Goal: Complete application form: Complete application form

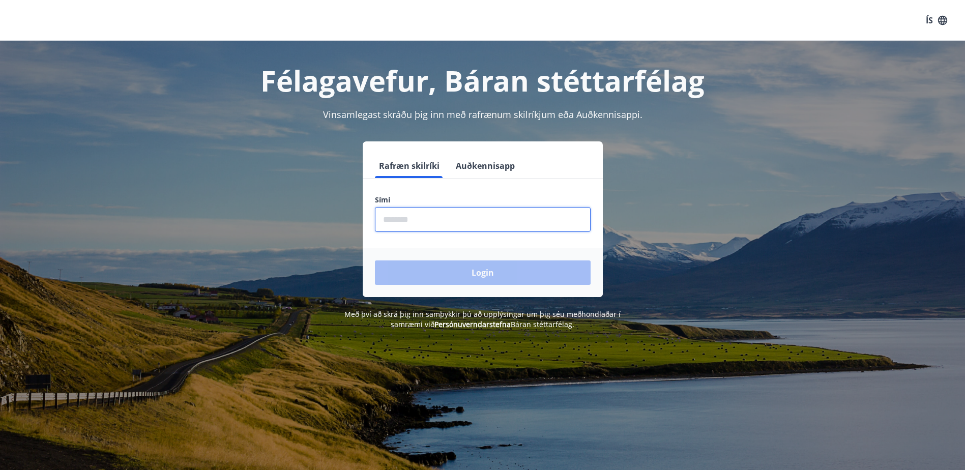
click at [414, 219] on input "phone" at bounding box center [483, 219] width 216 height 25
type input "********"
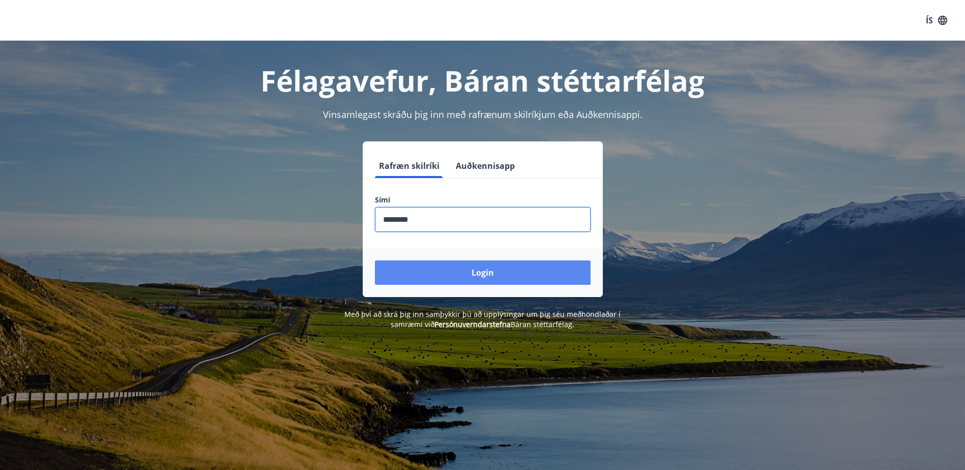
click at [449, 272] on button "Login" at bounding box center [483, 272] width 216 height 24
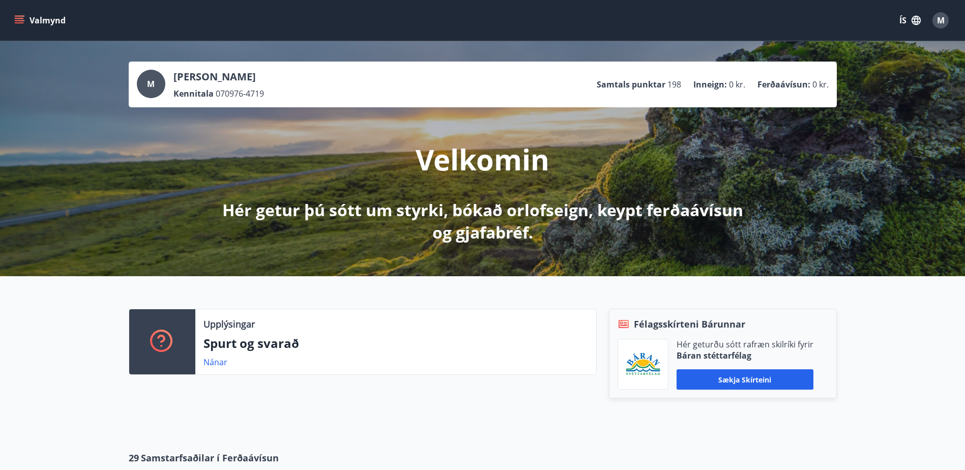
click at [24, 20] on icon "menu" at bounding box center [20, 20] width 11 height 1
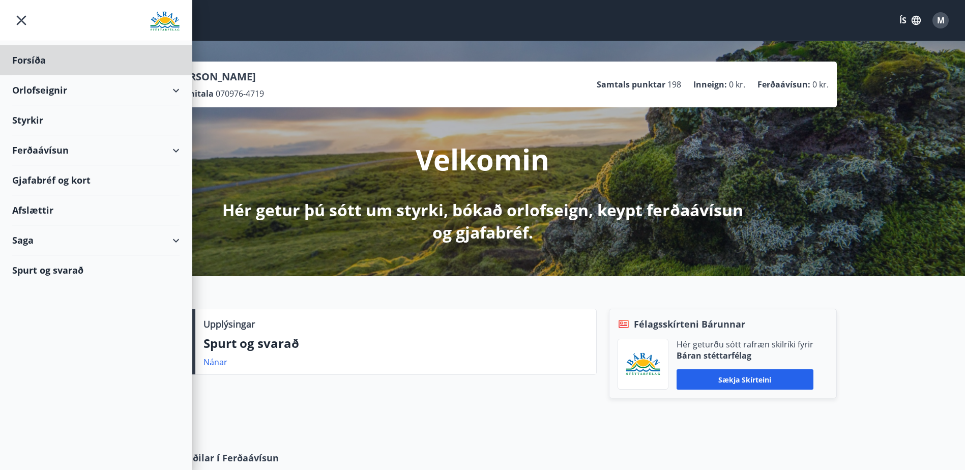
click at [26, 121] on div "Styrkir" at bounding box center [95, 120] width 167 height 30
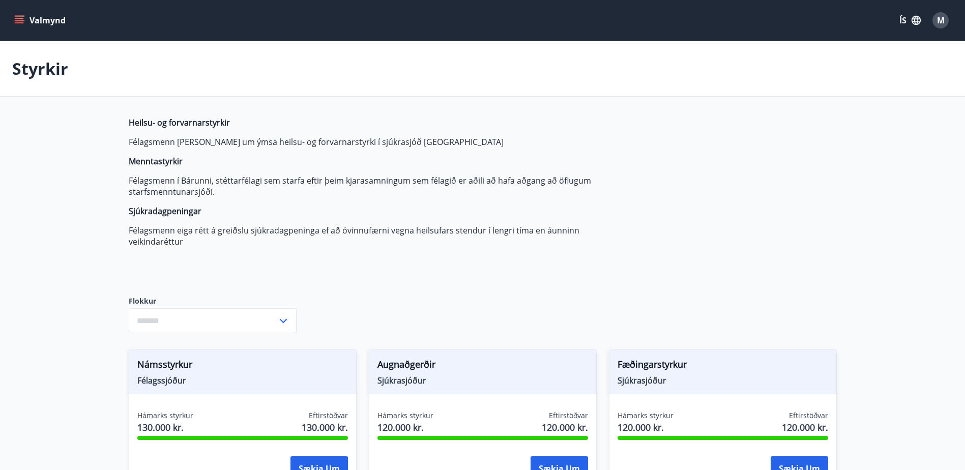
type input "***"
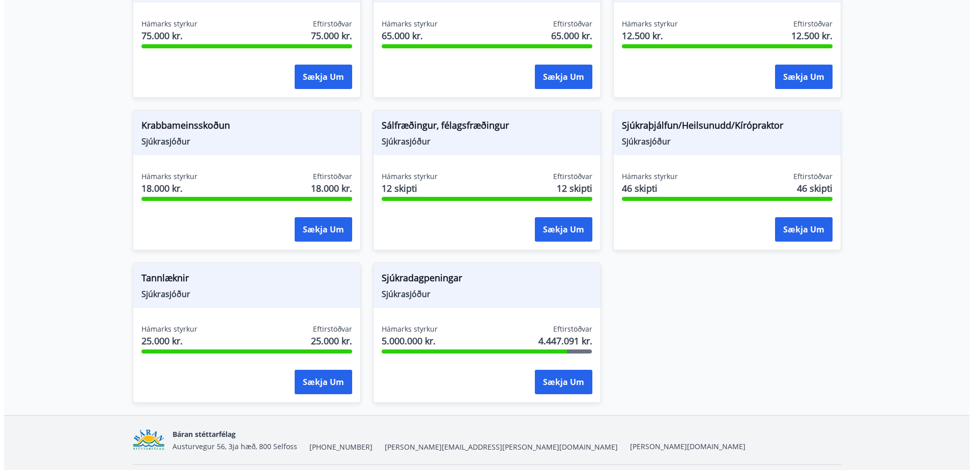
scroll to position [712, 0]
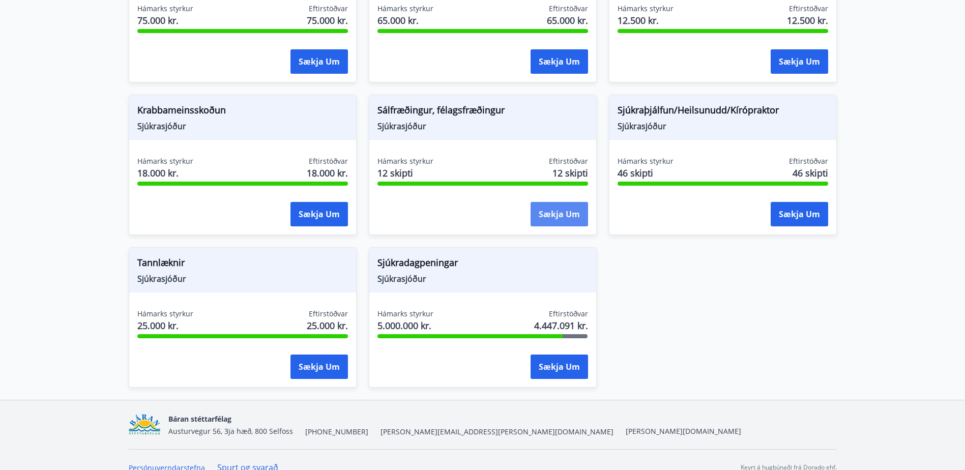
click at [544, 219] on button "Sækja um" at bounding box center [559, 214] width 57 height 24
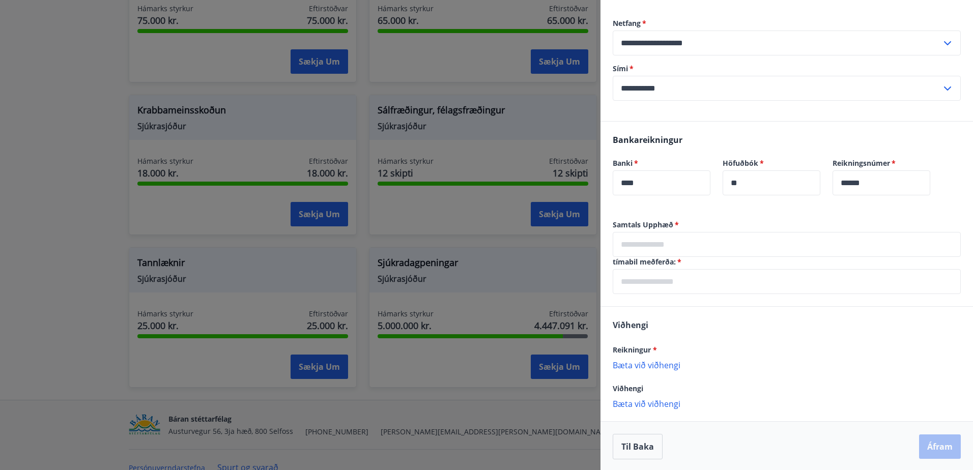
scroll to position [160, 0]
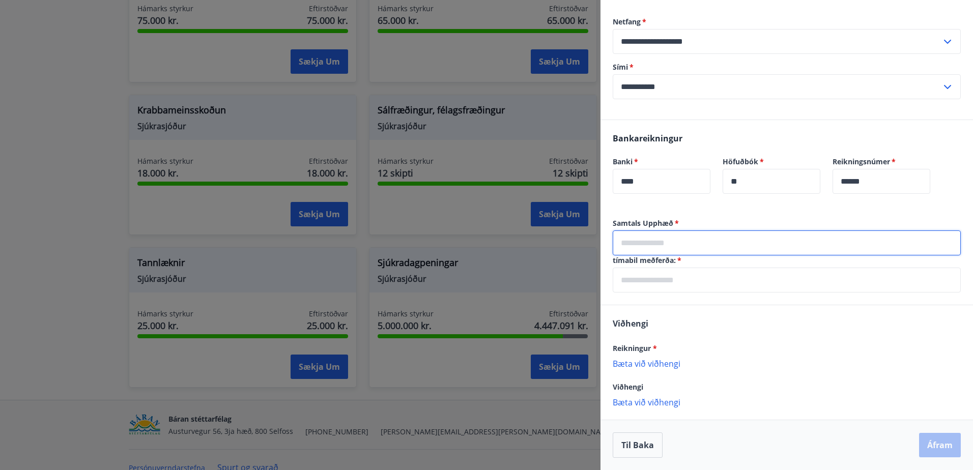
click at [675, 243] on input "text" at bounding box center [787, 242] width 348 height 25
type input "*****"
click at [666, 276] on input "text" at bounding box center [787, 280] width 348 height 25
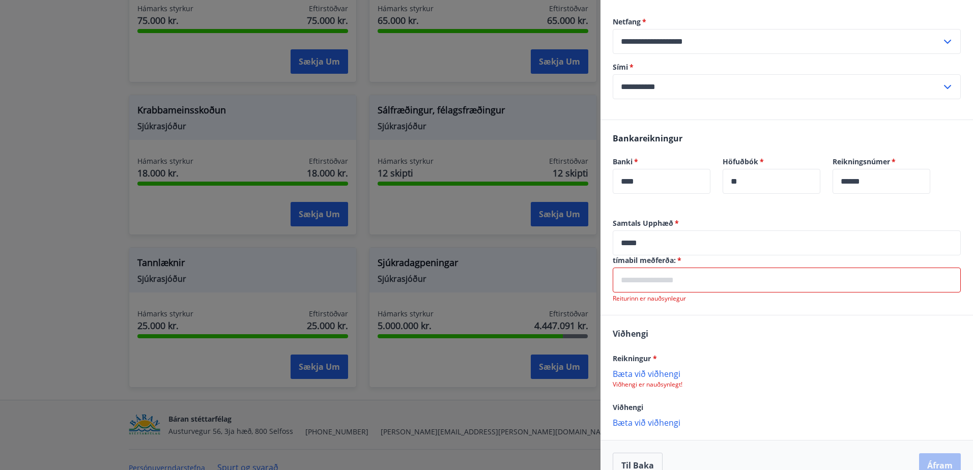
click at [649, 282] on input "text" at bounding box center [787, 280] width 348 height 25
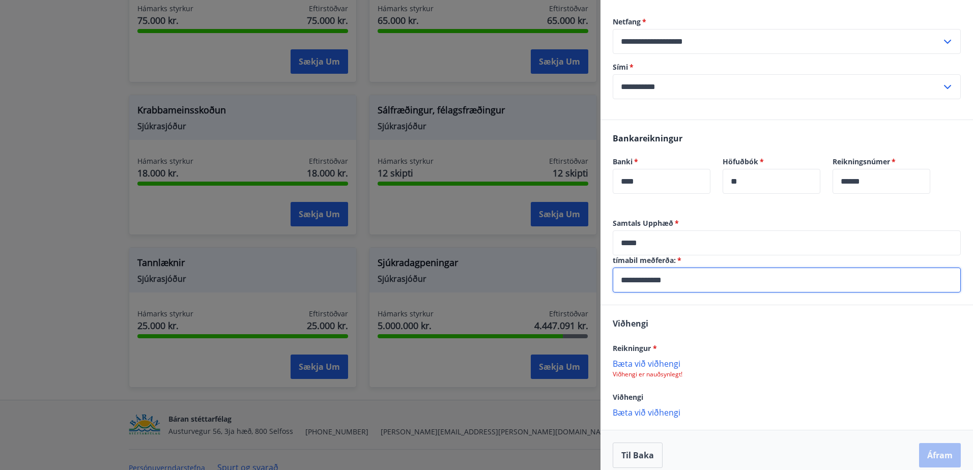
type input "**********"
click at [634, 363] on p "Bæta við viðhengi" at bounding box center [787, 363] width 348 height 10
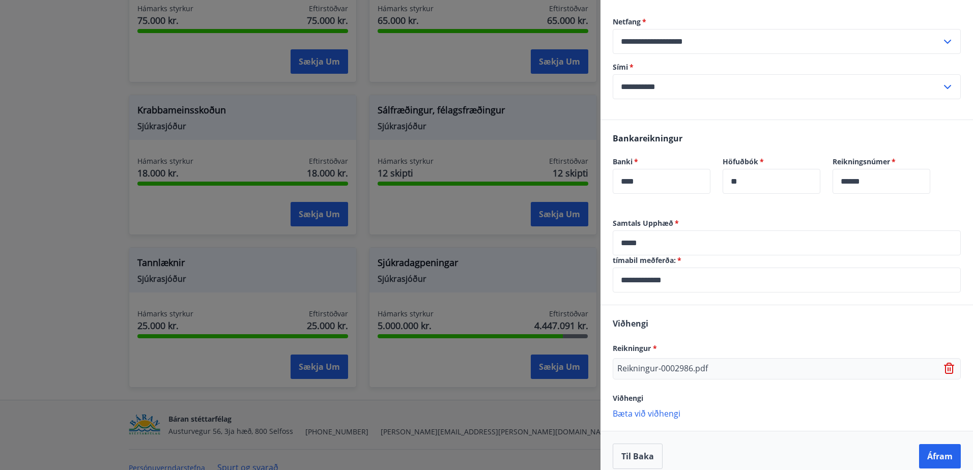
click at [640, 415] on p "Bæta við viðhengi" at bounding box center [787, 413] width 348 height 10
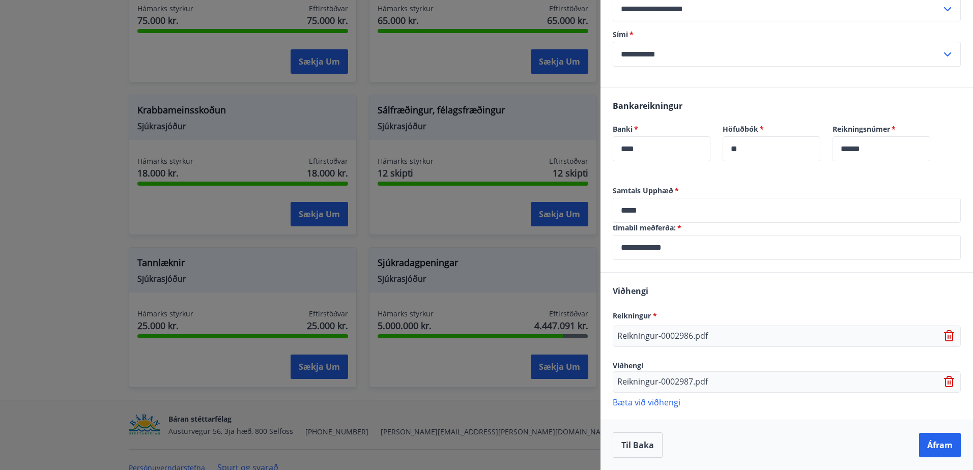
click at [660, 406] on p "Bæta við viðhengi" at bounding box center [787, 402] width 348 height 10
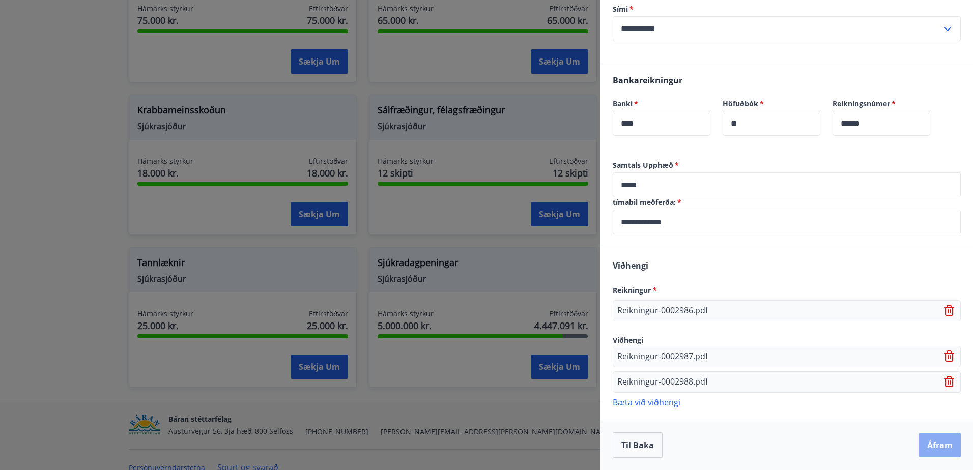
click at [920, 444] on button "Áfram" at bounding box center [940, 445] width 42 height 24
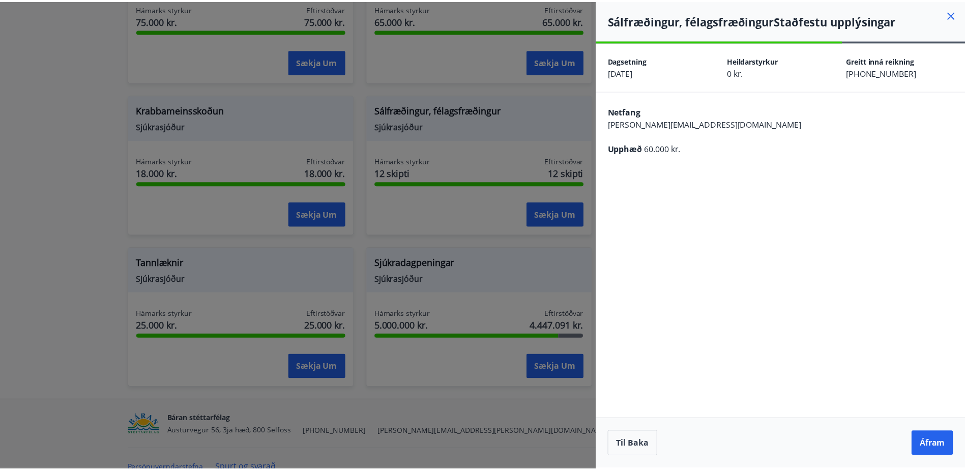
scroll to position [0, 0]
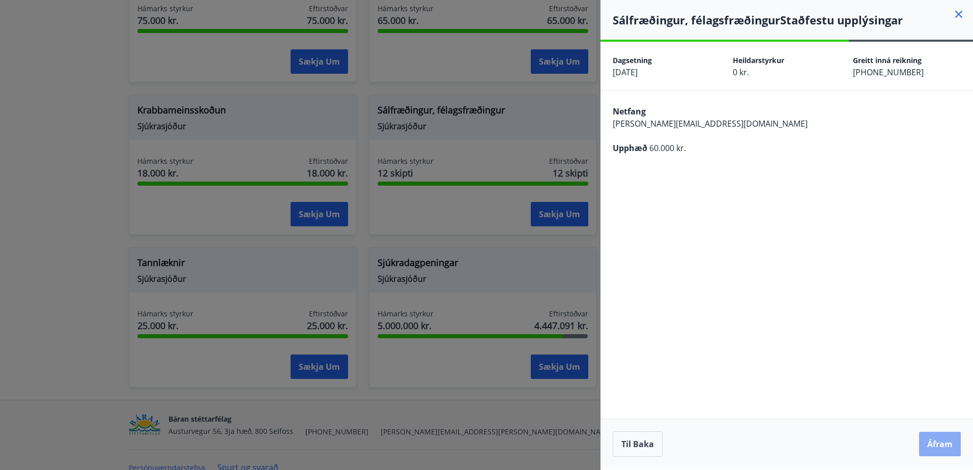
click at [939, 446] on button "Áfram" at bounding box center [940, 444] width 42 height 24
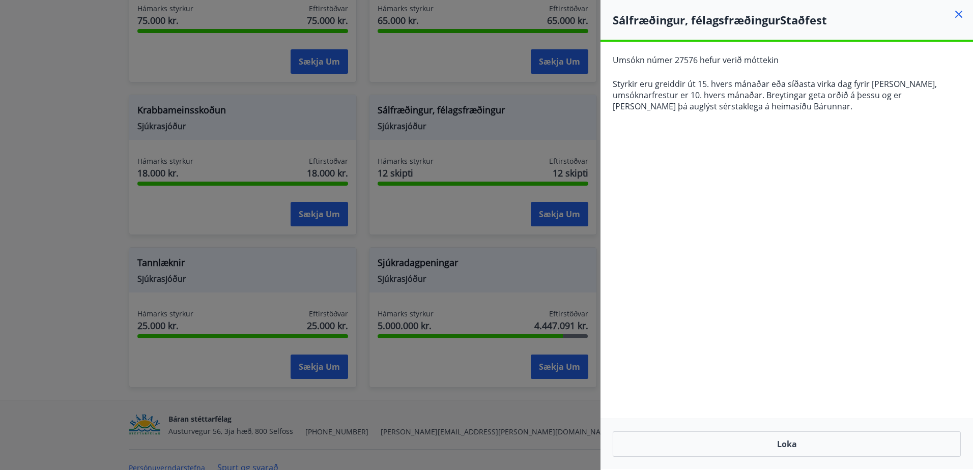
click at [954, 14] on icon at bounding box center [958, 14] width 12 height 12
